Goal: Navigation & Orientation: Understand site structure

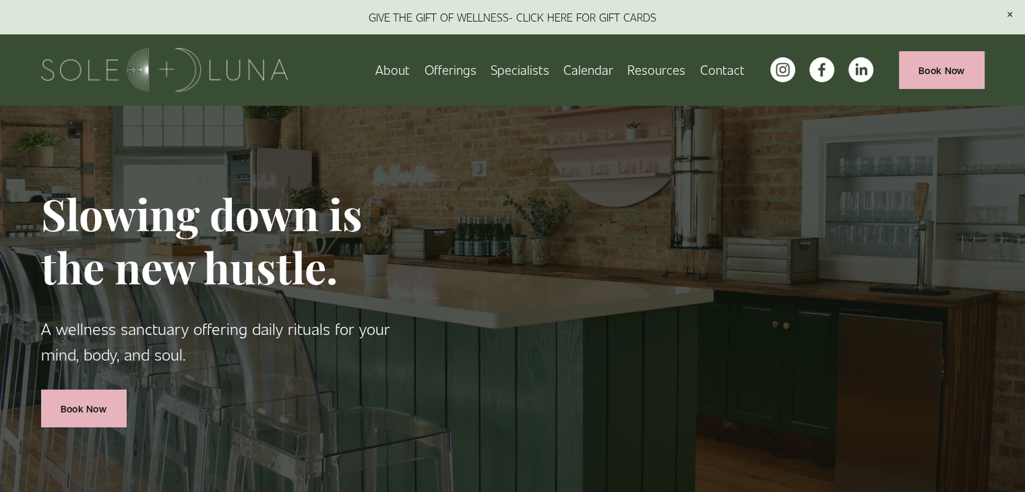
click at [0, 0] on span "Charm School!" at bounding box center [0, 0] width 0 height 0
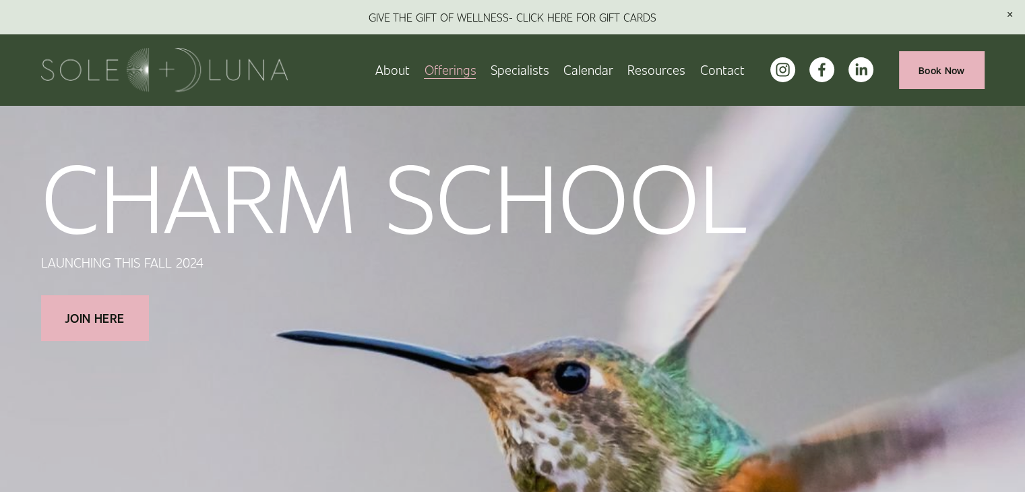
click at [590, 69] on link "Calendar" at bounding box center [588, 70] width 50 height 24
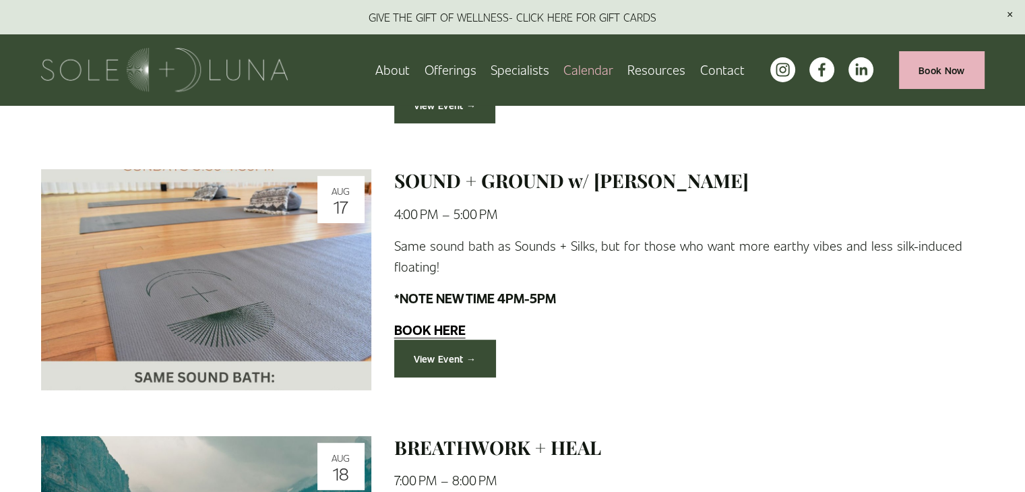
scroll to position [536, 0]
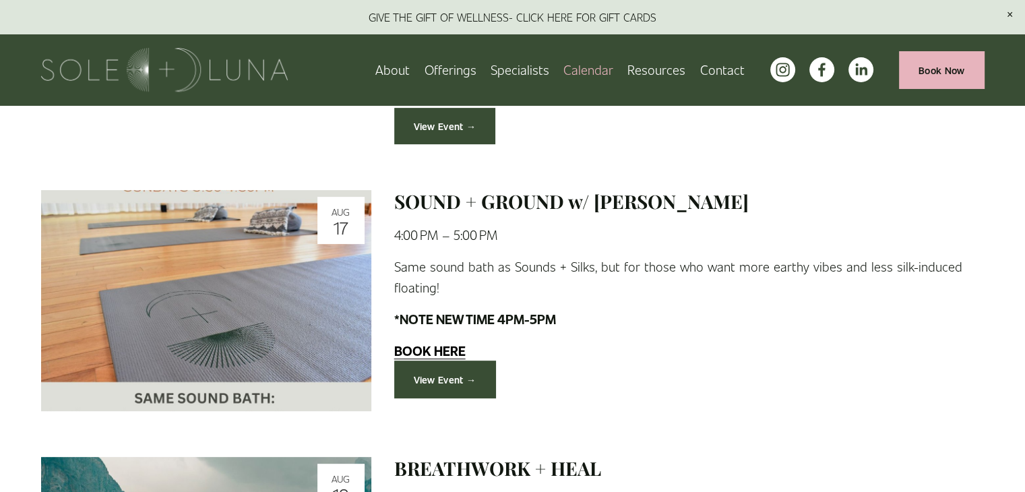
click at [436, 376] on link "View Event →" at bounding box center [445, 379] width 102 height 37
click at [0, 0] on span "Wellness Experiences" at bounding box center [0, 0] width 0 height 0
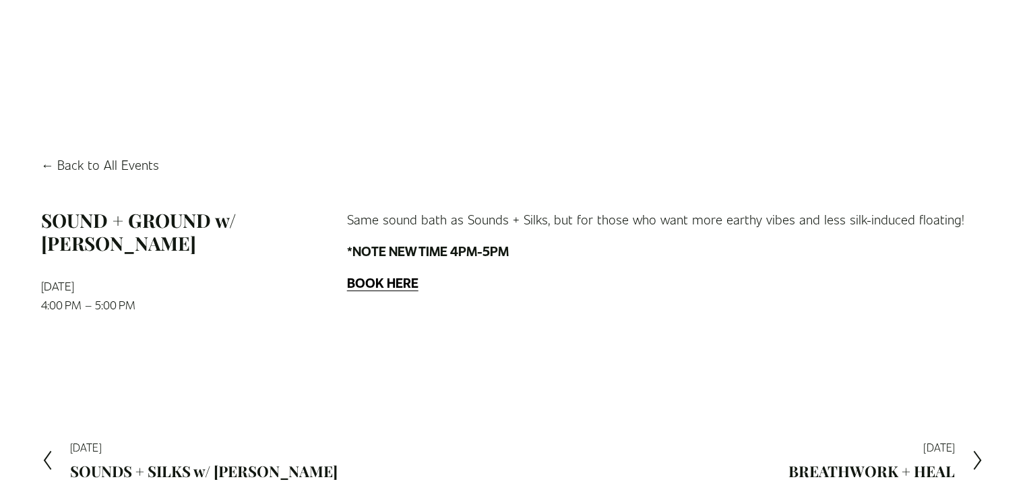
scroll to position [6, 0]
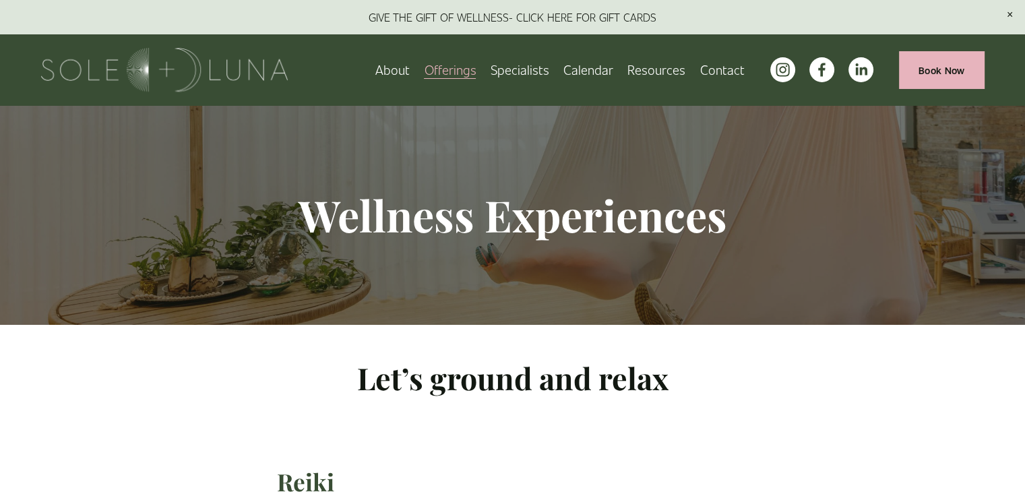
click at [394, 67] on link "About" at bounding box center [392, 70] width 34 height 24
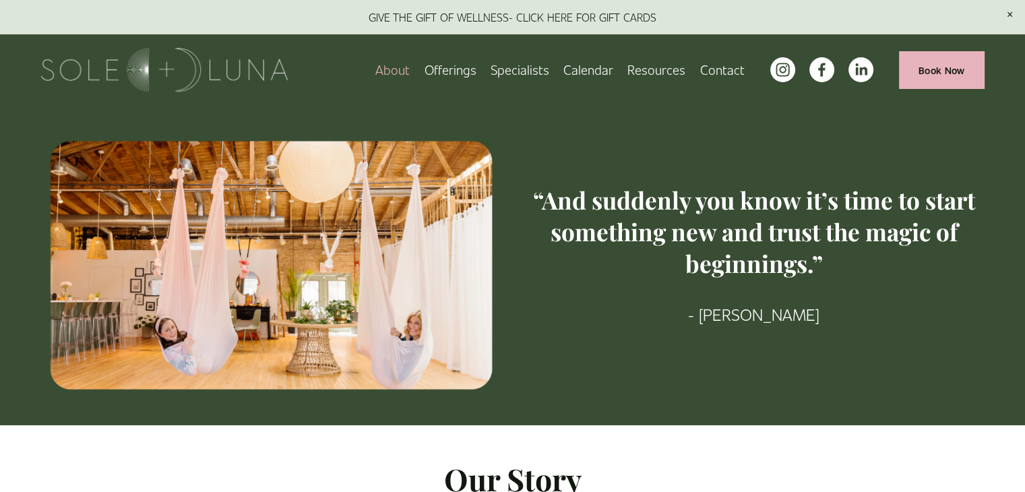
click at [0, 0] on span "Rituals" at bounding box center [0, 0] width 0 height 0
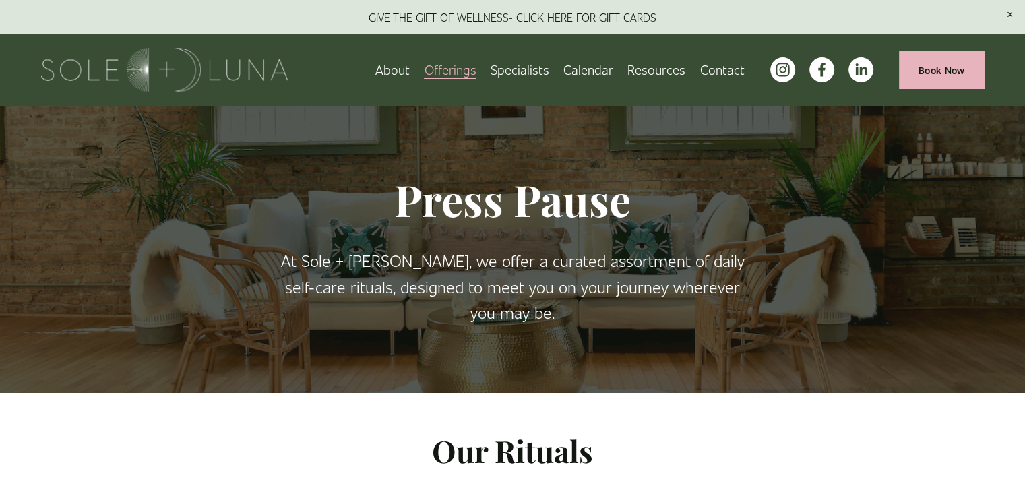
click at [0, 0] on span "Packages/Memberships" at bounding box center [0, 0] width 0 height 0
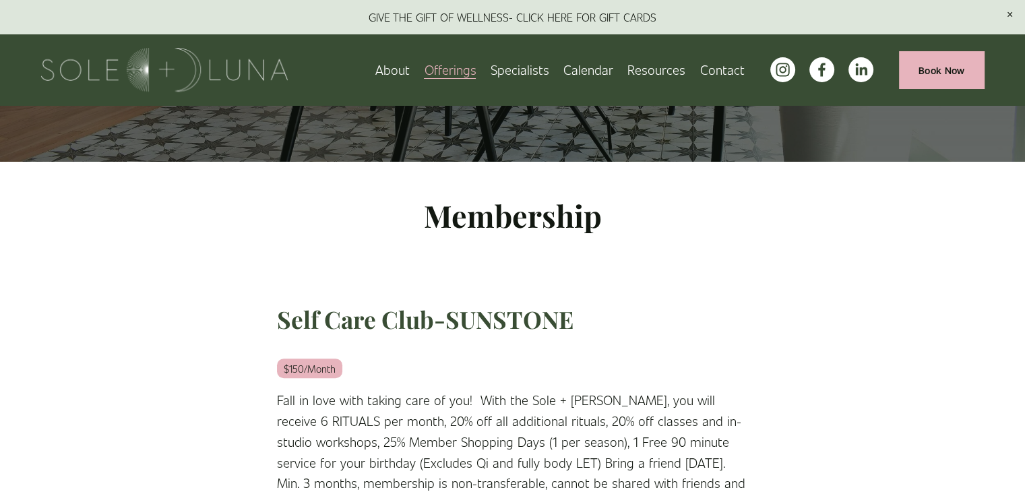
scroll to position [261, 0]
